Goal: Task Accomplishment & Management: Use online tool/utility

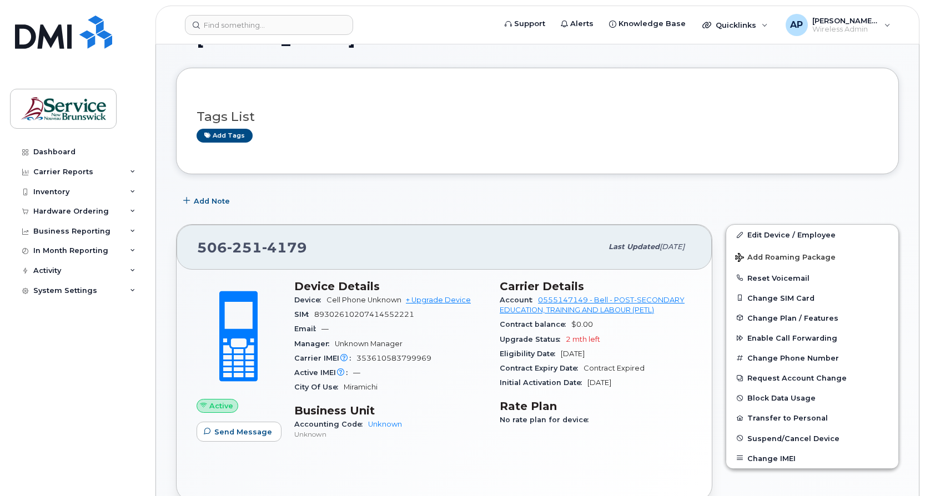
scroll to position [56, 0]
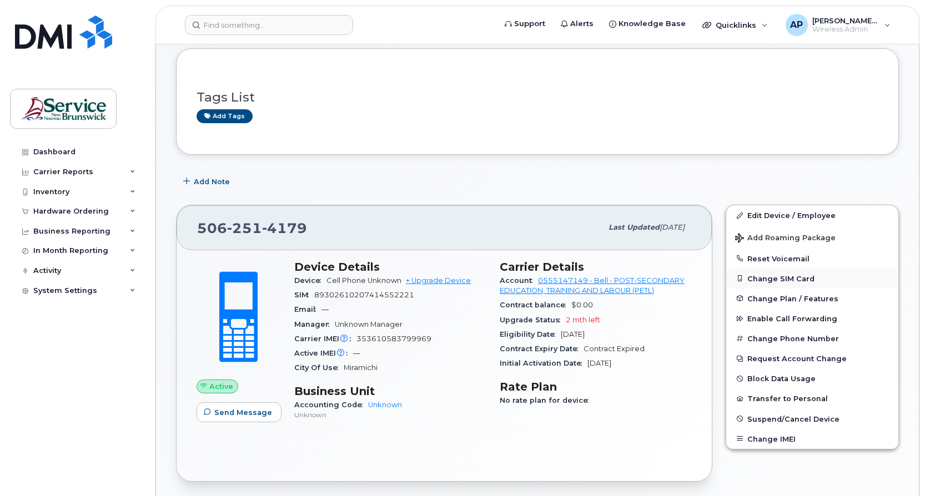
click at [791, 276] on button "Change SIM Card" at bounding box center [812, 279] width 172 height 20
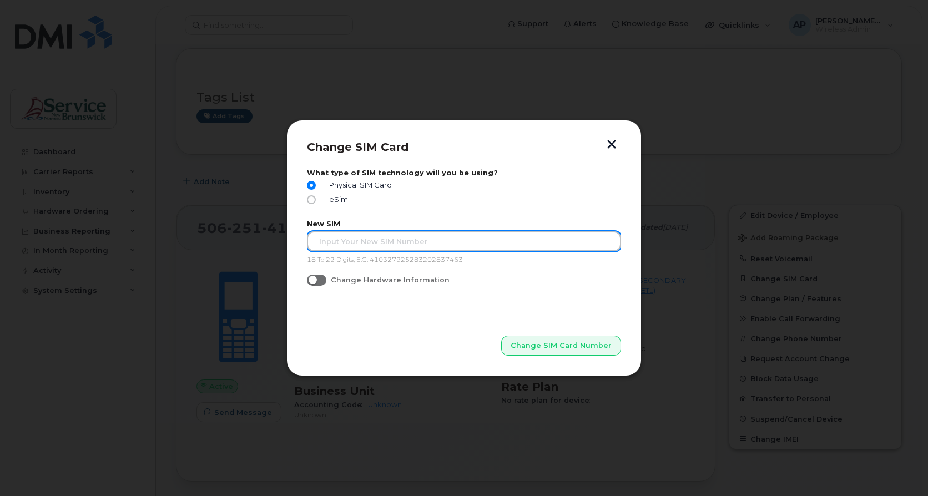
click at [358, 244] on input "text" at bounding box center [464, 242] width 314 height 20
paste input "89302610207725330549"
type input "89302610207725330549"
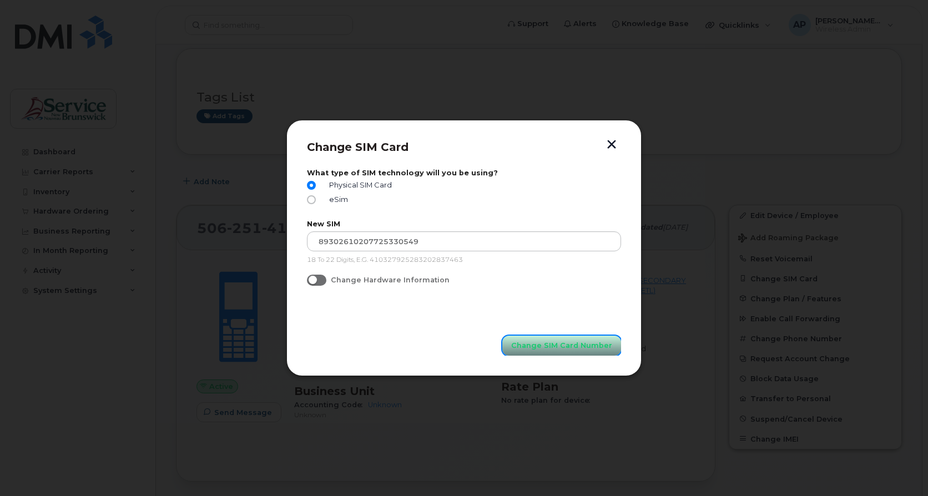
click at [575, 346] on span "Change SIM Card Number" at bounding box center [561, 345] width 101 height 11
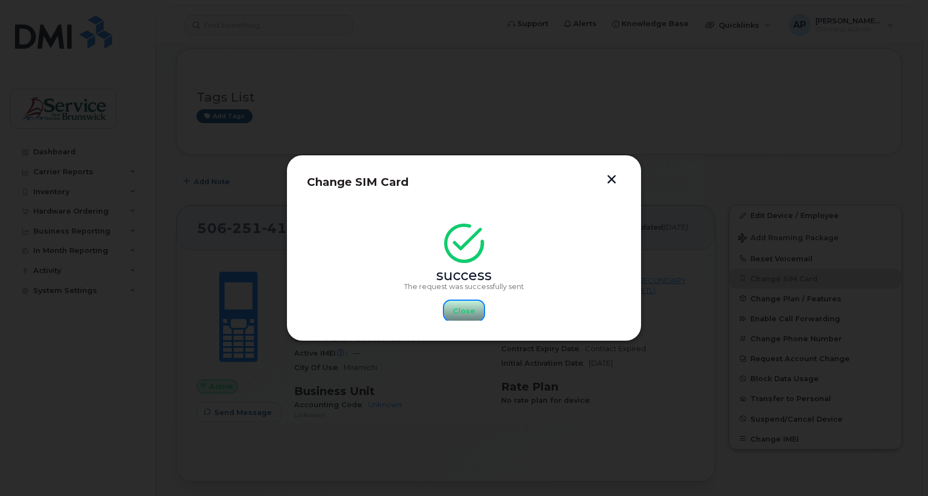
click at [473, 308] on span "Close" at bounding box center [464, 311] width 22 height 11
